Goal: Check status: Check status

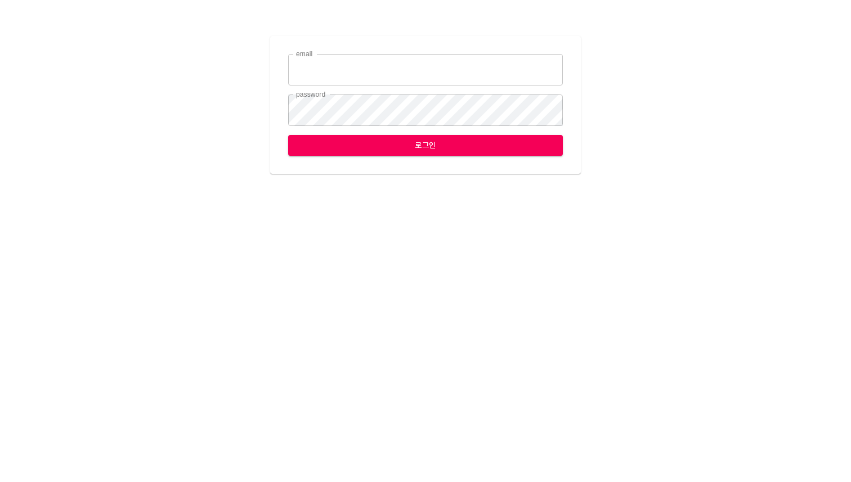
type input "[EMAIL_ADDRESS][DOMAIN_NAME]"
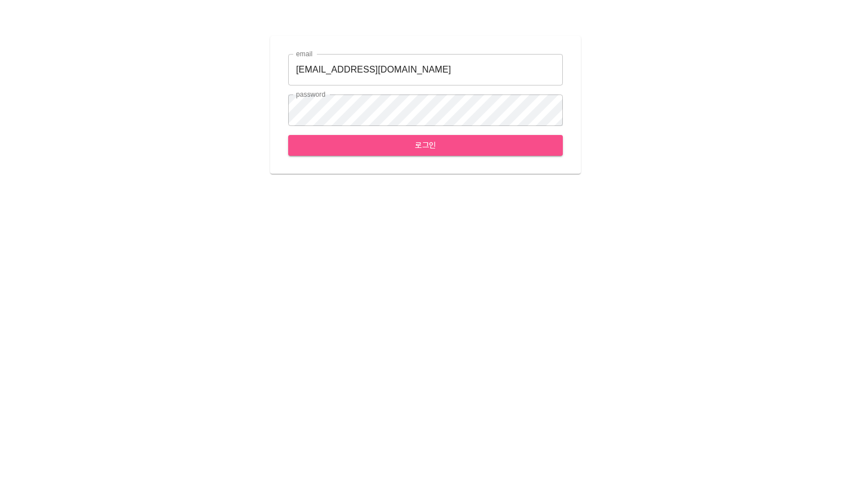
click at [511, 150] on span "로그인" at bounding box center [425, 145] width 257 height 14
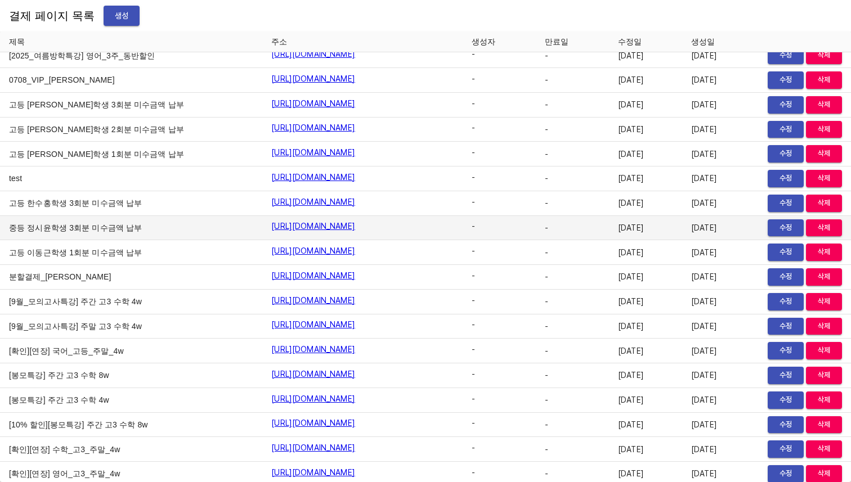
scroll to position [12384, 0]
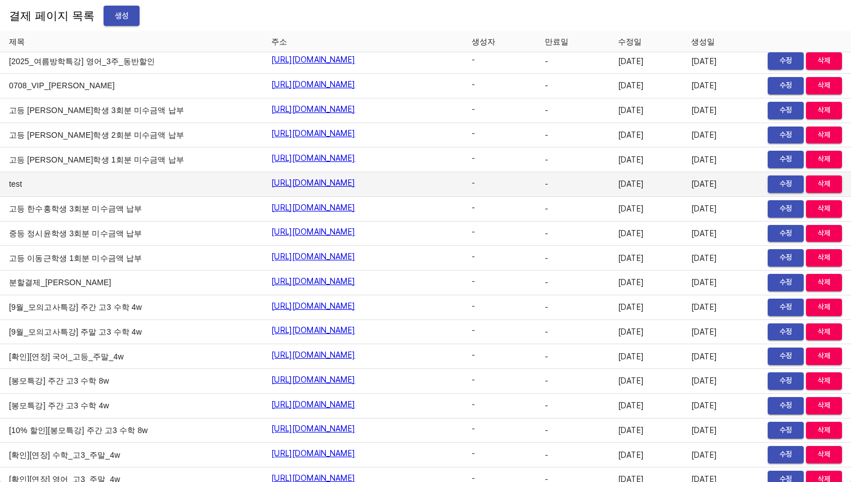
click at [327, 181] on link "https://payment.mildang.kr/nnaVOhByw6K_V5nhInPqO" at bounding box center [313, 182] width 84 height 11
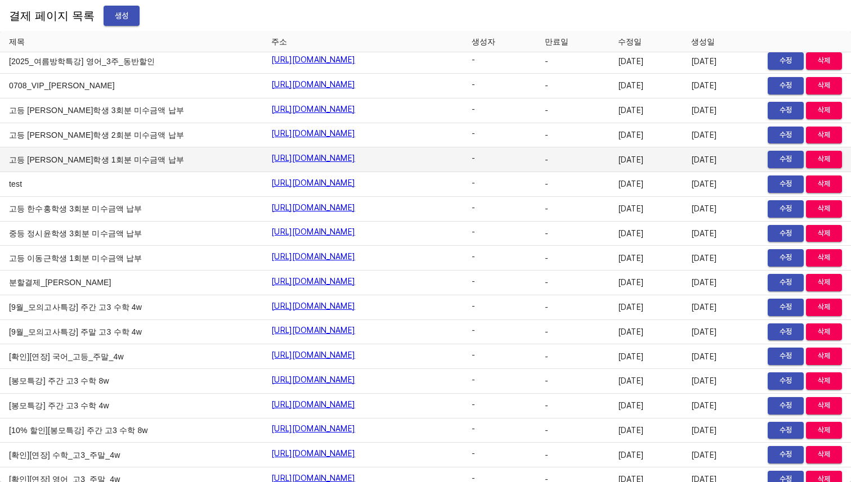
scroll to position [12387, 0]
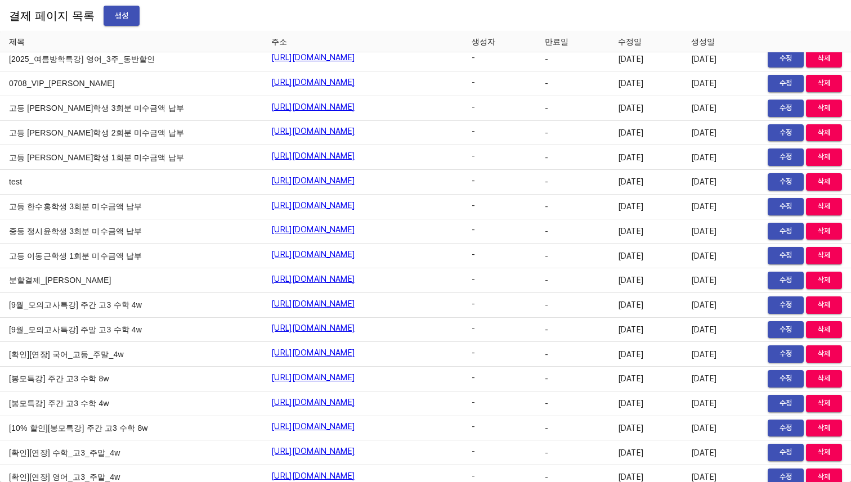
click at [515, 12] on div "결제 페이지 목록 생성" at bounding box center [425, 16] width 851 height 32
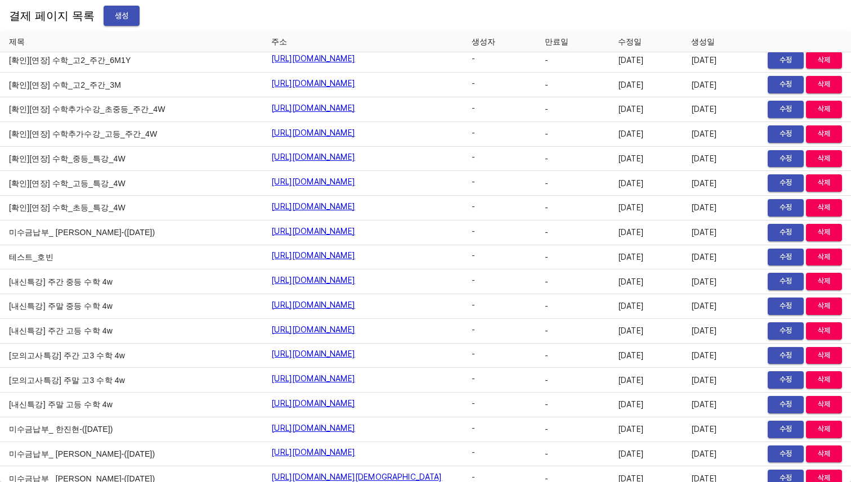
scroll to position [12927, 0]
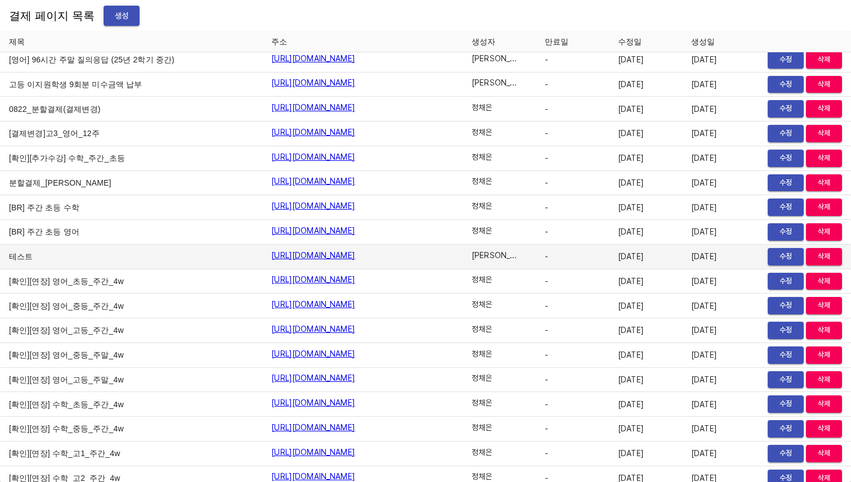
click at [355, 254] on link "https://payment.mildang.kr/gXdh0v3IANuJ_SXYIj77G" at bounding box center [313, 255] width 84 height 11
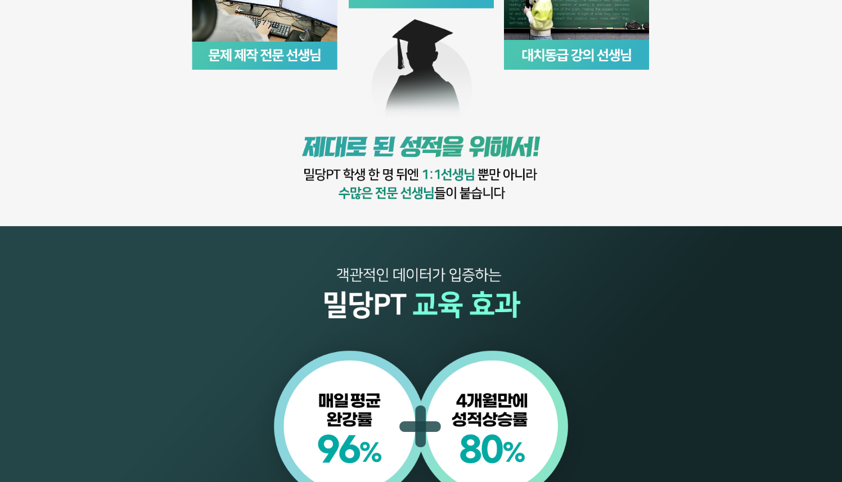
scroll to position [15, 0]
